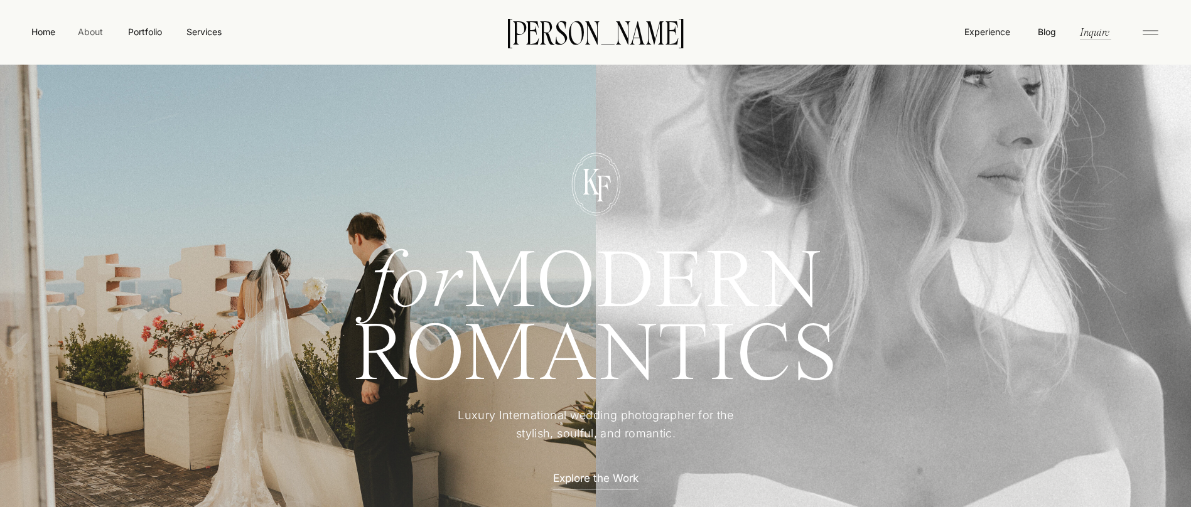
click at [97, 33] on nav "About" at bounding box center [90, 31] width 28 height 13
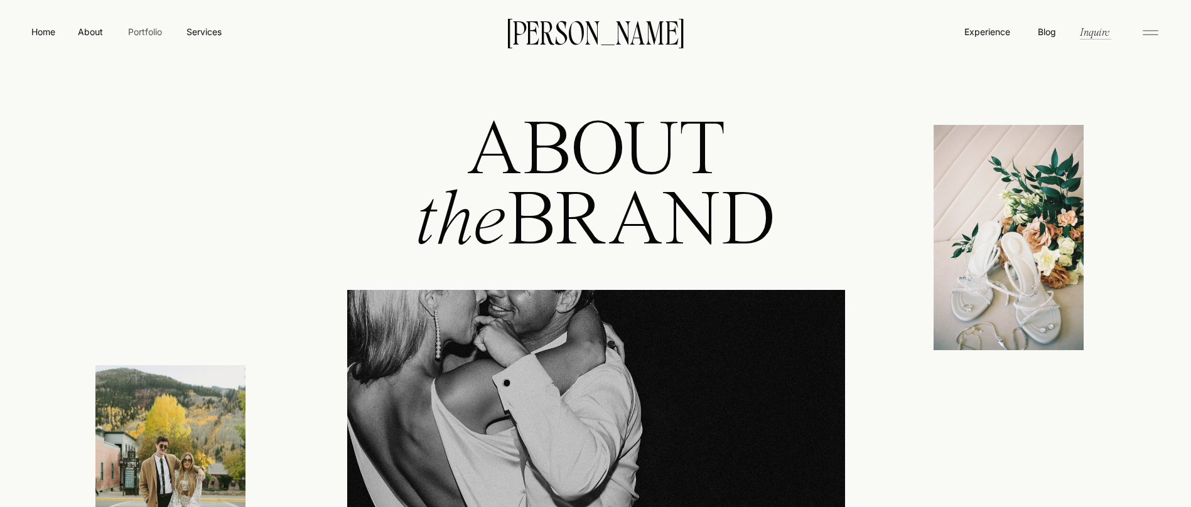
click at [148, 33] on nav "Portfolio" at bounding box center [144, 31] width 45 height 13
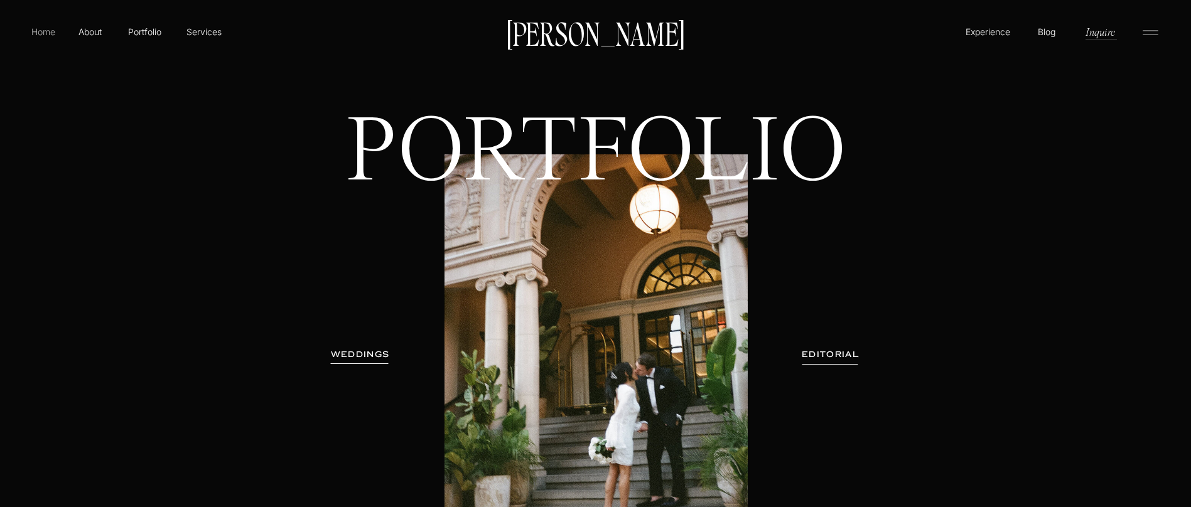
click at [34, 33] on p "Home" at bounding box center [43, 31] width 29 height 13
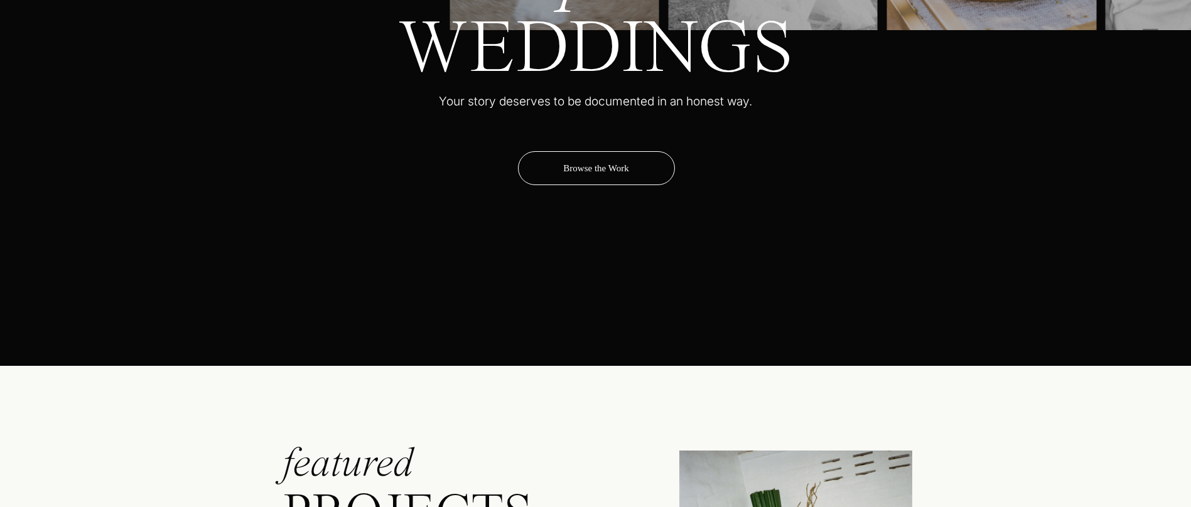
scroll to position [4367, 0]
